Goal: Information Seeking & Learning: Learn about a topic

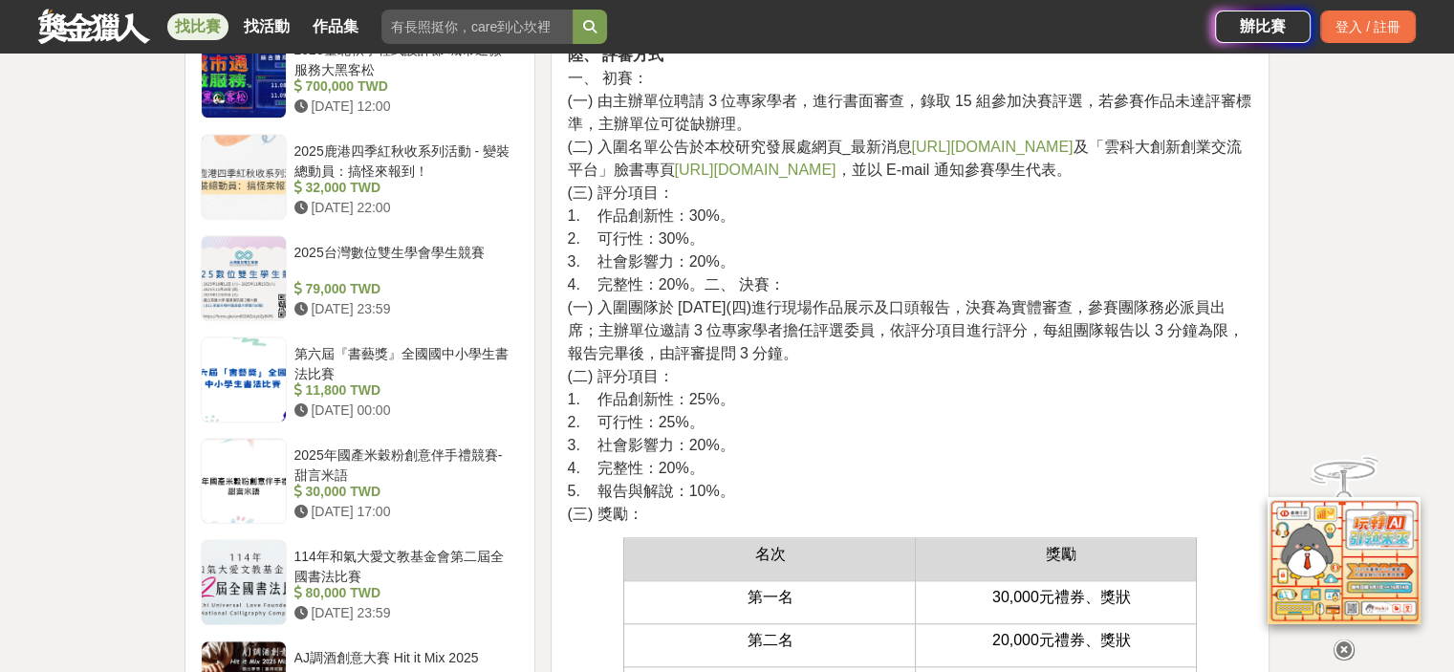
scroll to position [1529, 0]
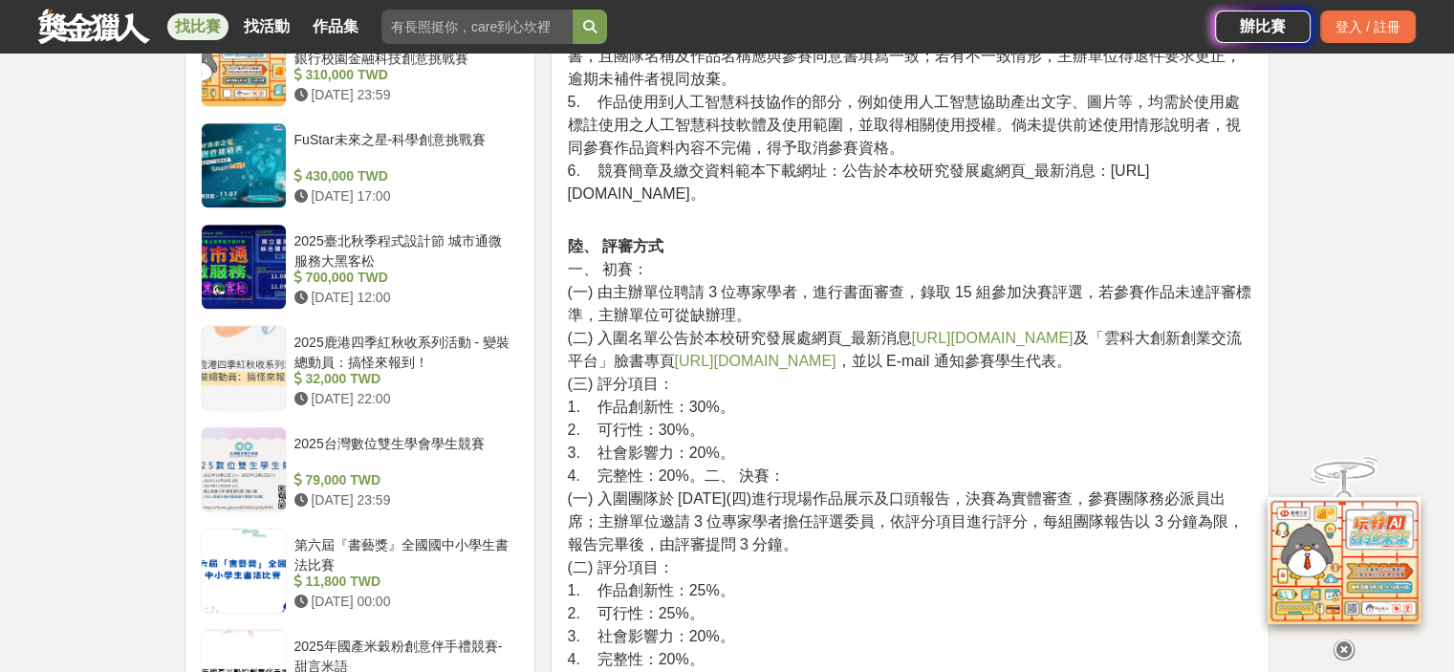
click at [991, 330] on link "[URL][DOMAIN_NAME]" at bounding box center [992, 338] width 162 height 16
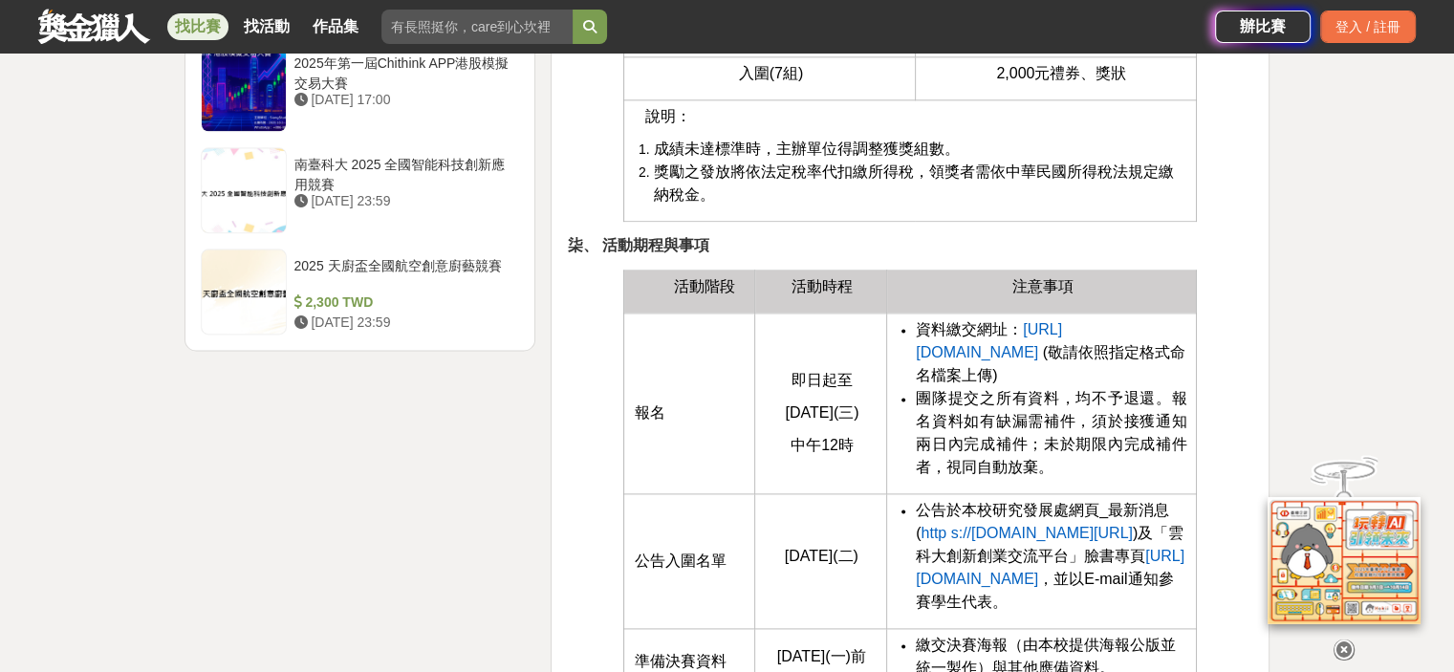
scroll to position [2580, 0]
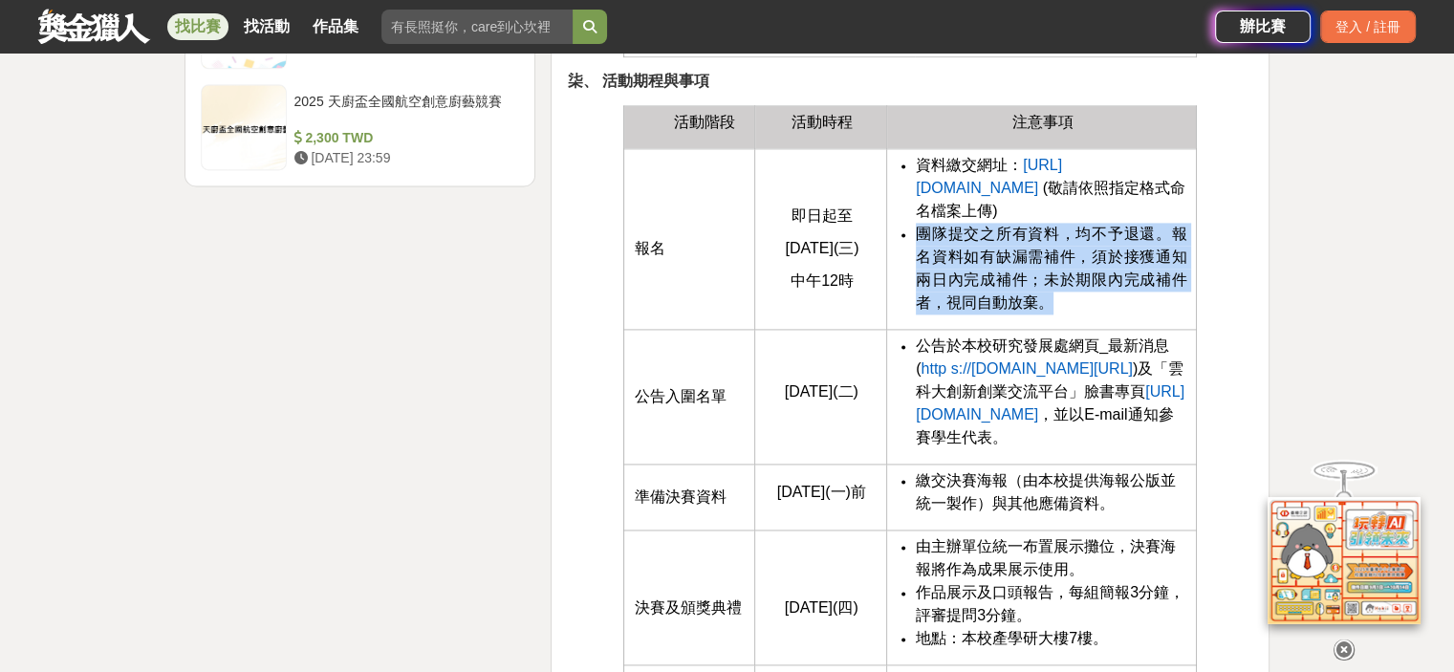
drag, startPoint x: 915, startPoint y: 250, endPoint x: 1047, endPoint y: 326, distance: 152.0
click at [1047, 311] on span "團隊提交之所有資料，均不予退還。報名資料如有缺漏需補件，須於接獲通知兩日內完成補件；未於期限內完成補件者，視同自動放棄。" at bounding box center [1051, 268] width 270 height 85
click at [1070, 314] on li "團隊提交之所有資料，均不予退還。報名資料如有缺漏需補件，須於接獲通知兩日內完成補件；未於期限內完成補件者，視同自動放棄。" at bounding box center [1051, 269] width 270 height 92
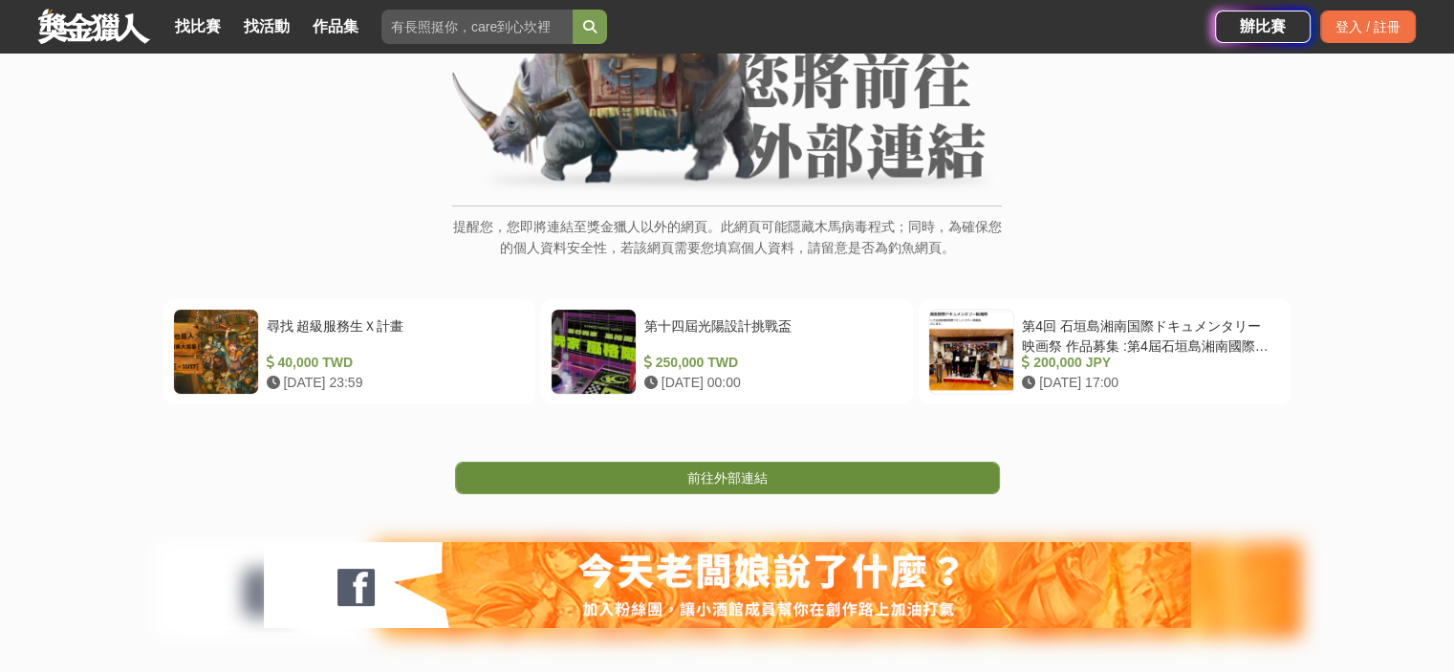
click at [749, 485] on span "前往外部連結" at bounding box center [727, 477] width 80 height 15
